Goal: Information Seeking & Learning: Learn about a topic

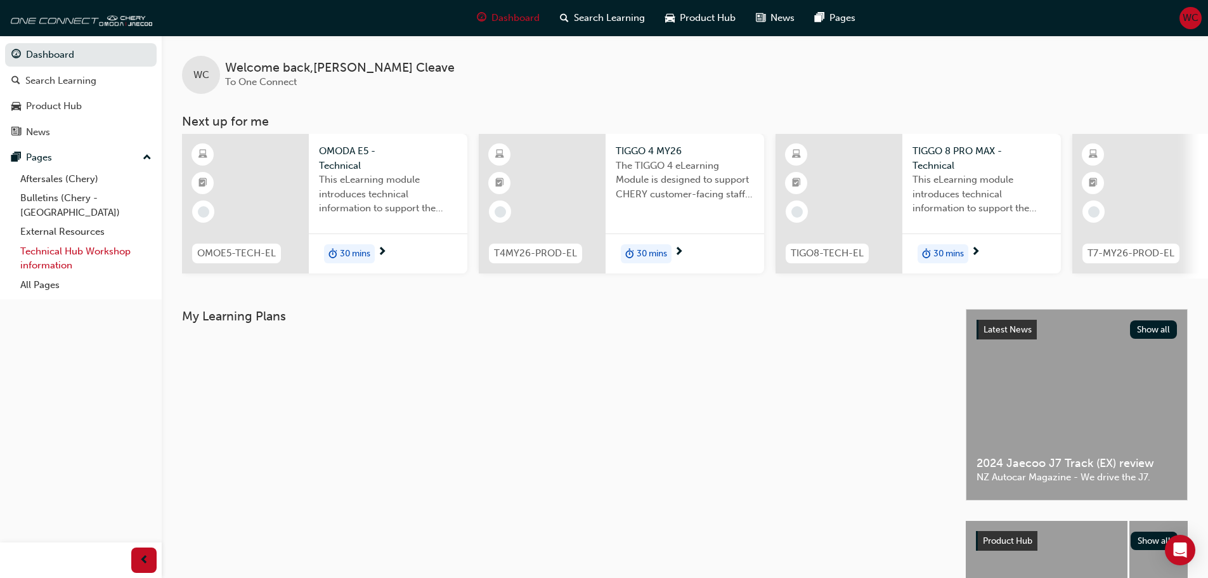
click at [54, 242] on link "Technical Hub Workshop information" at bounding box center [85, 259] width 141 height 34
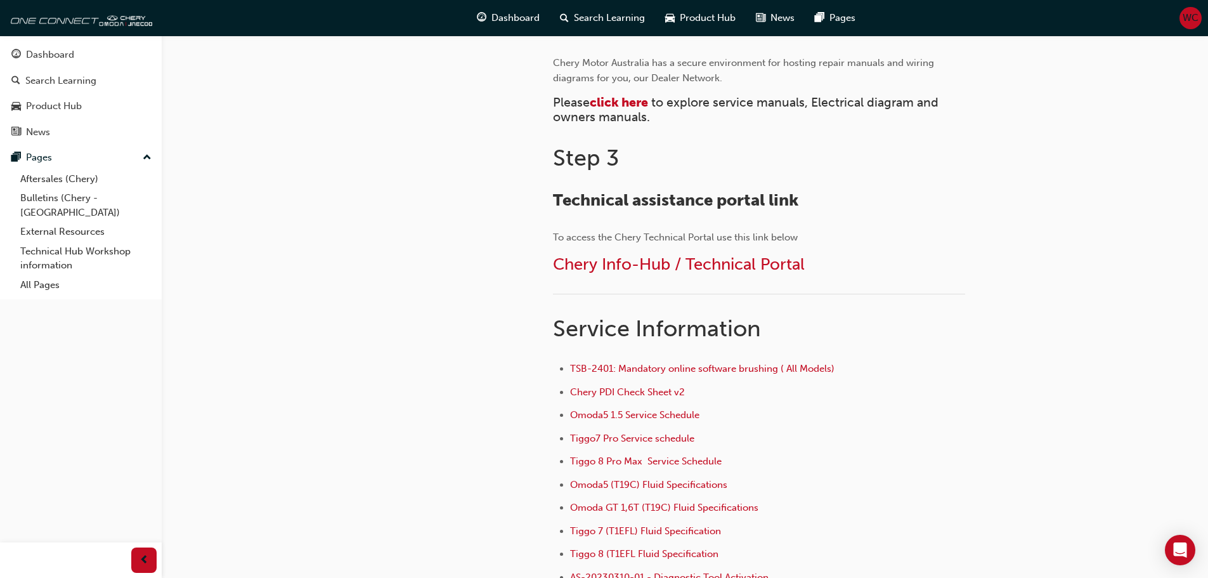
scroll to position [634, 0]
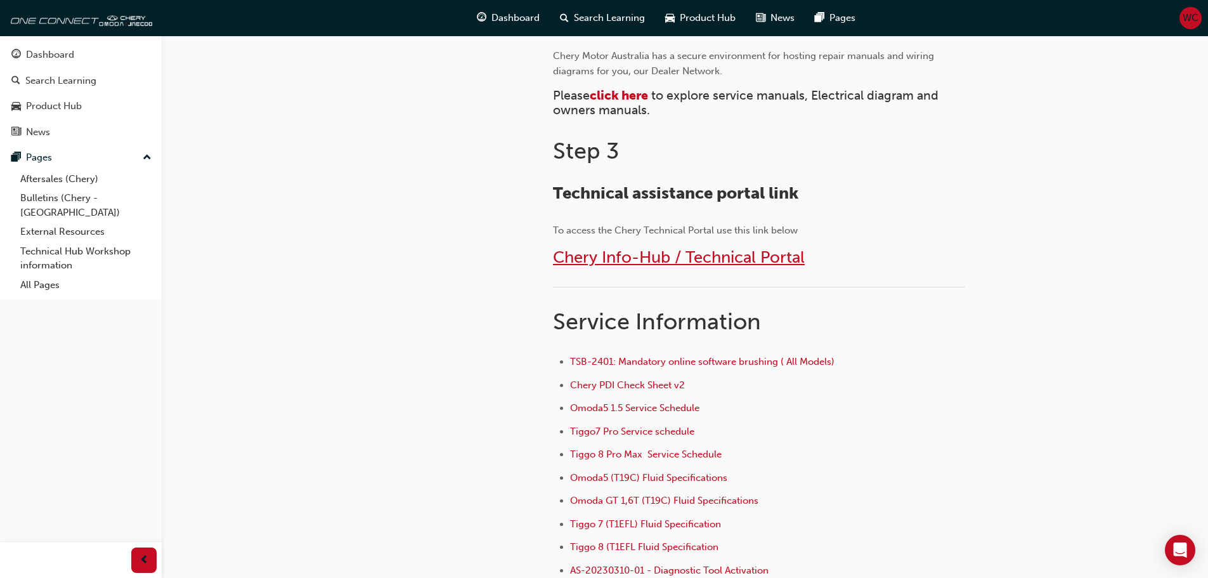
click at [645, 259] on span "Chery Info-Hub / Technical Portal" at bounding box center [679, 257] width 252 height 20
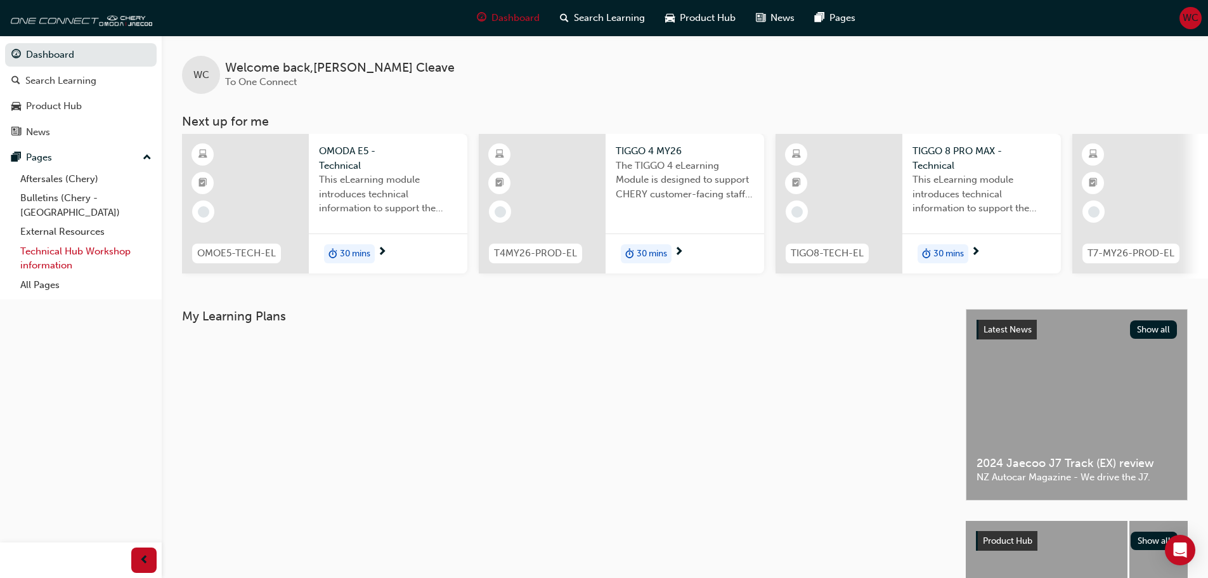
click at [67, 242] on link "Technical Hub Workshop information" at bounding box center [85, 259] width 141 height 34
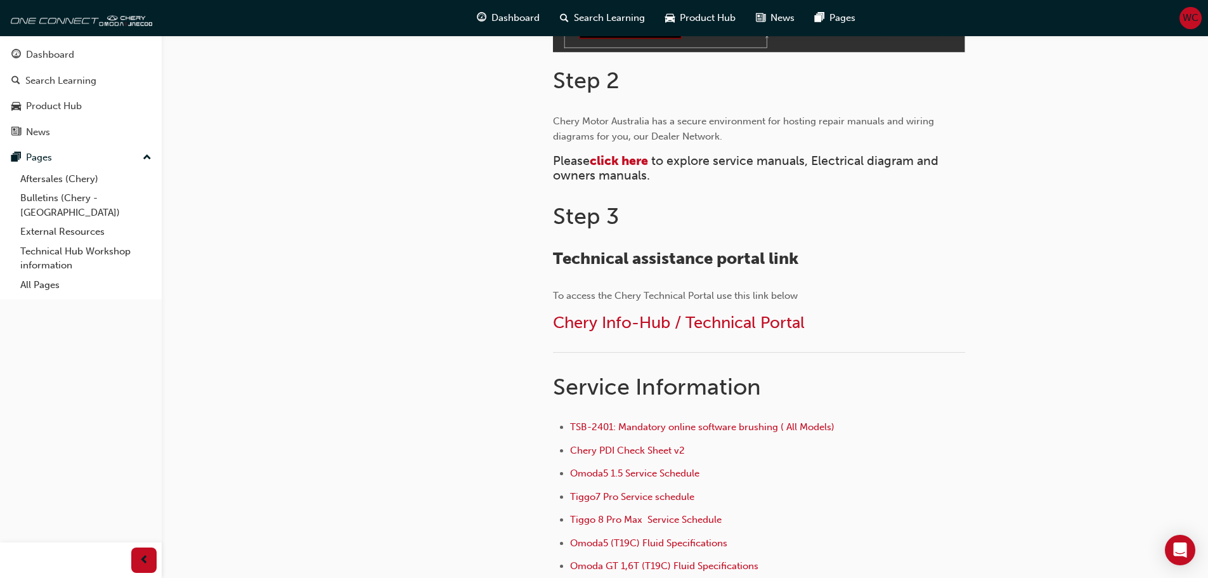
scroll to position [571, 0]
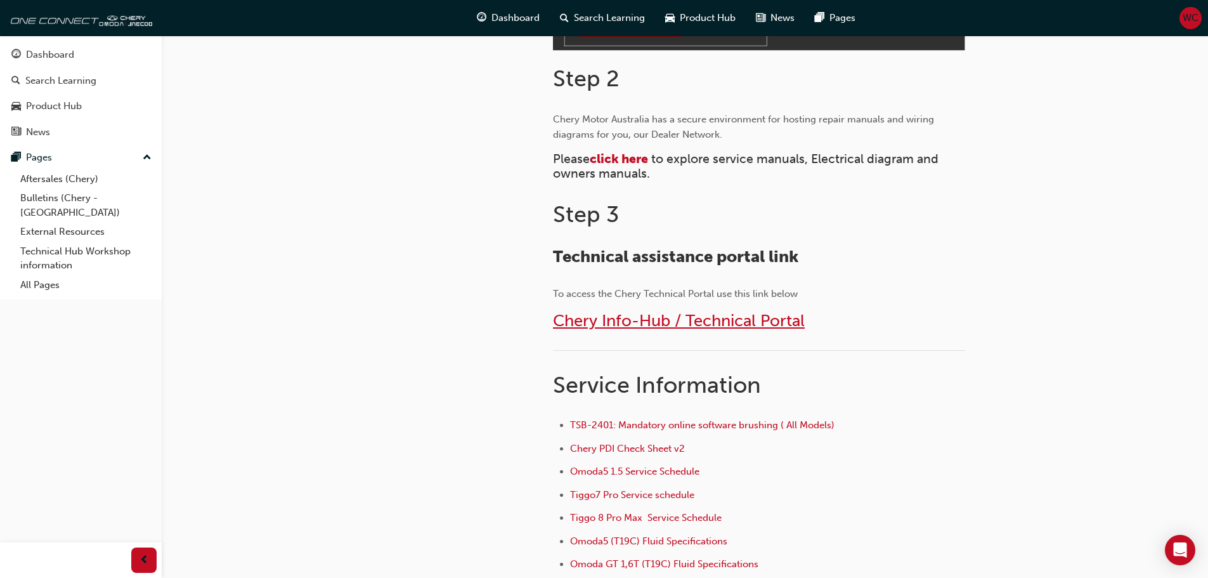
click at [637, 321] on span "Chery Info-Hub / Technical Portal" at bounding box center [679, 321] width 252 height 20
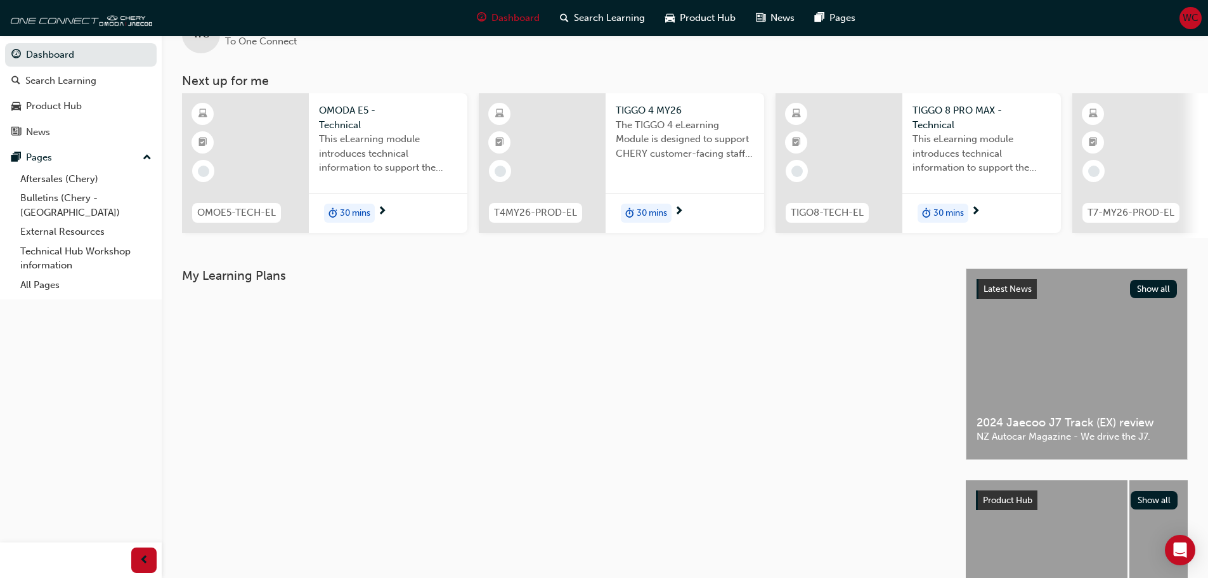
scroll to position [63, 0]
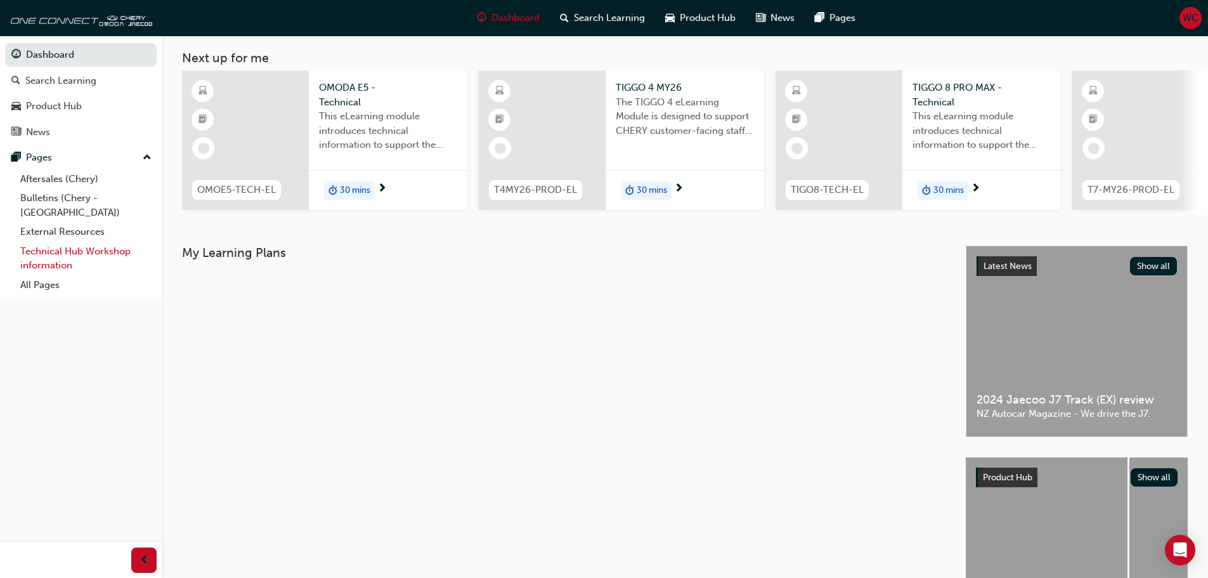
click at [46, 244] on link "Technical Hub Workshop information" at bounding box center [85, 259] width 141 height 34
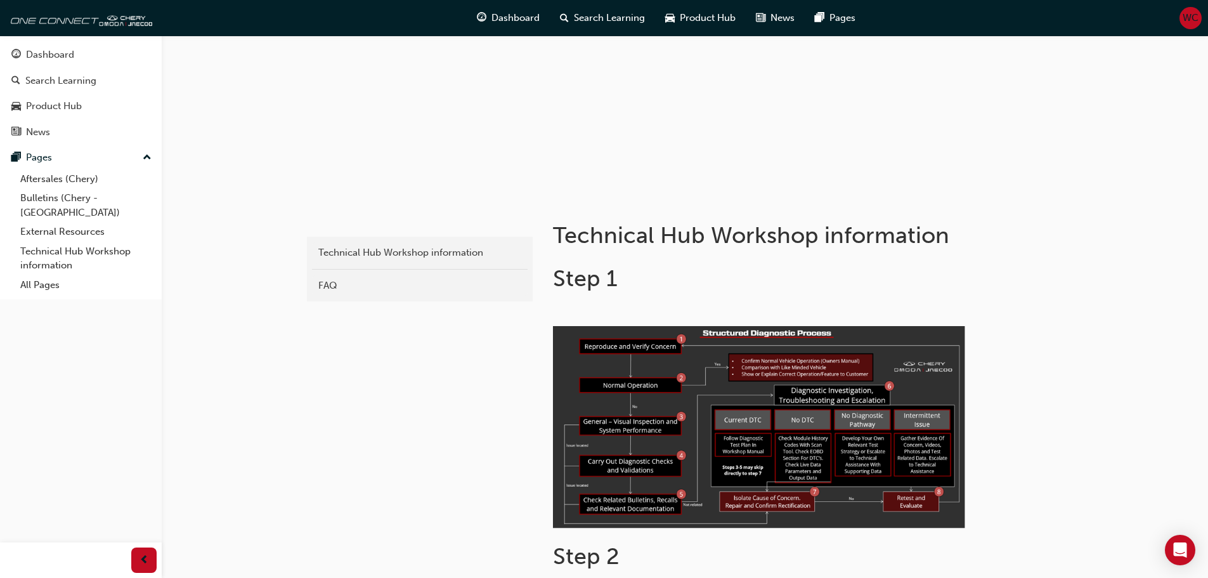
scroll to position [190, 0]
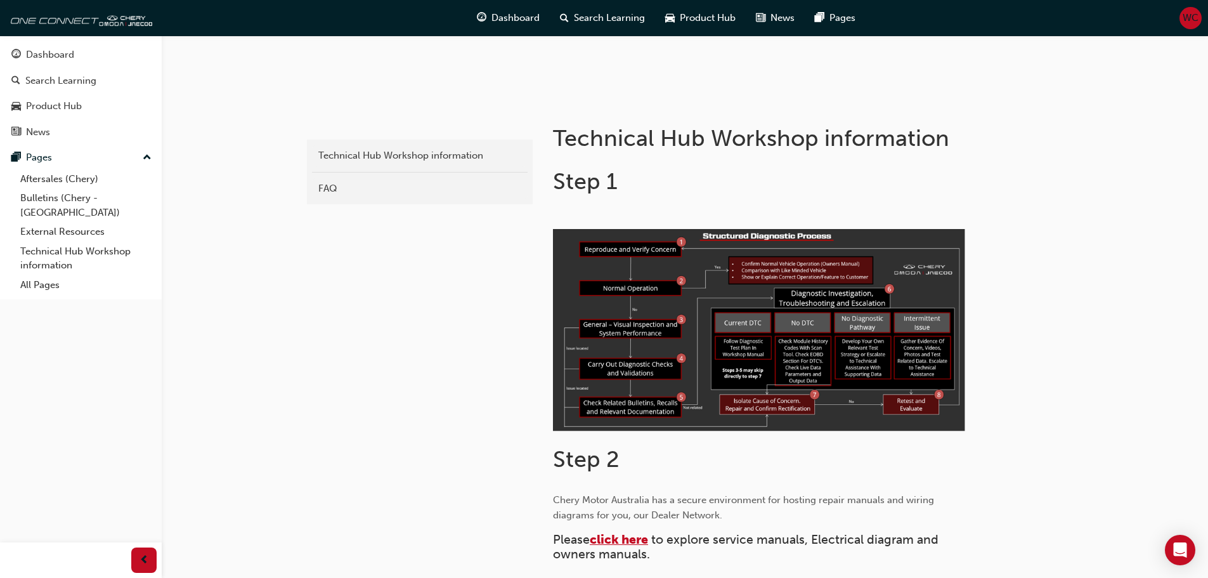
click at [622, 539] on span "click here" at bounding box center [619, 539] width 58 height 15
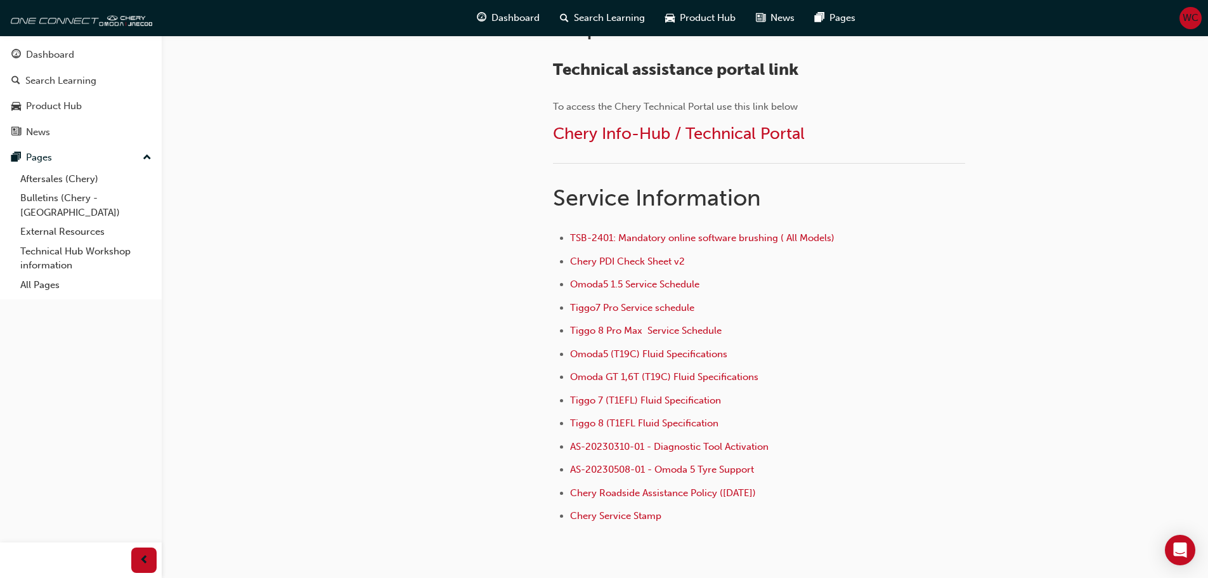
scroll to position [766, 0]
